Goal: Task Accomplishment & Management: Complete application form

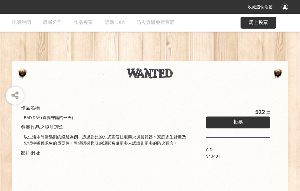
click at [286, 12] on div "收藏這個活動" at bounding box center [150, 7] width 300 height 14
click at [186, 59] on div "作品名稱 BAD DAY (需要守護的一天) 參賽作品之設計理念 以生活中時常遇到的經驗為例，透過對比的方式宣傳住宅用火災警報器、家庭逃生計畫及火場中避難求生…" at bounding box center [150, 139] width 300 height 250
click at [237, 121] on span "投票" at bounding box center [239, 122] width 10 height 6
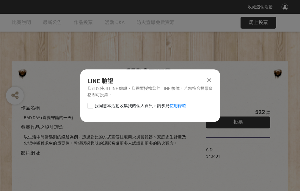
click at [90, 104] on div at bounding box center [90, 106] width 6 height 6
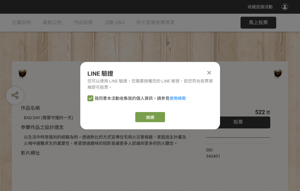
checkbox input "true"
click at [150, 117] on link "繼續" at bounding box center [150, 117] width 30 height 10
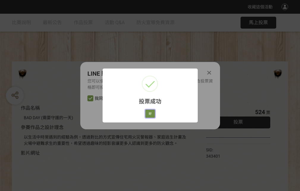
click at [148, 112] on button "好" at bounding box center [150, 113] width 10 height 8
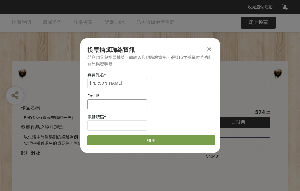
click at [119, 104] on input at bounding box center [117, 104] width 60 height 10
type input "[EMAIL_ADDRESS][DOMAIN_NAME]"
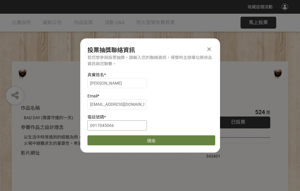
type input "0917045066"
click at [104, 138] on button "送出" at bounding box center [151, 140] width 128 height 10
